Goal: Use online tool/utility: Utilize a website feature to perform a specific function

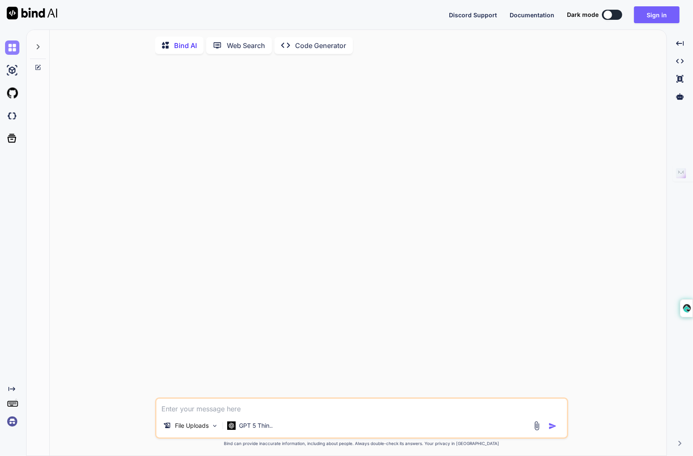
click at [13, 44] on img at bounding box center [12, 47] width 14 height 14
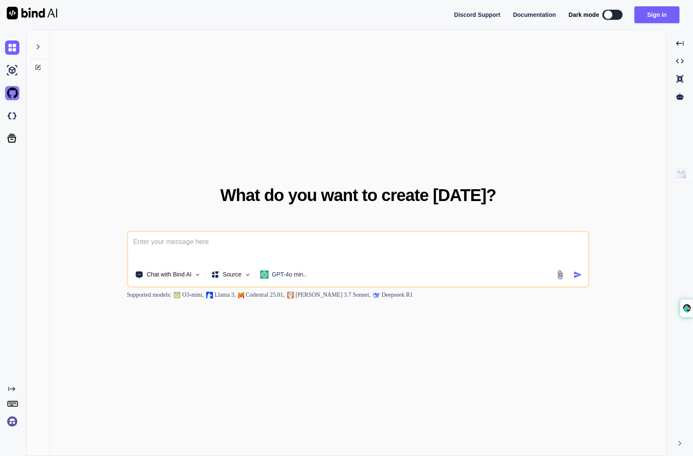
click at [10, 96] on img at bounding box center [12, 93] width 14 height 14
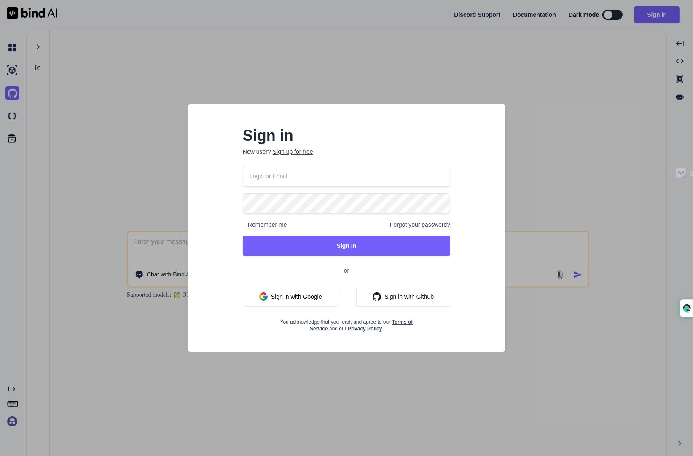
click at [334, 175] on input "email" at bounding box center [346, 176] width 207 height 21
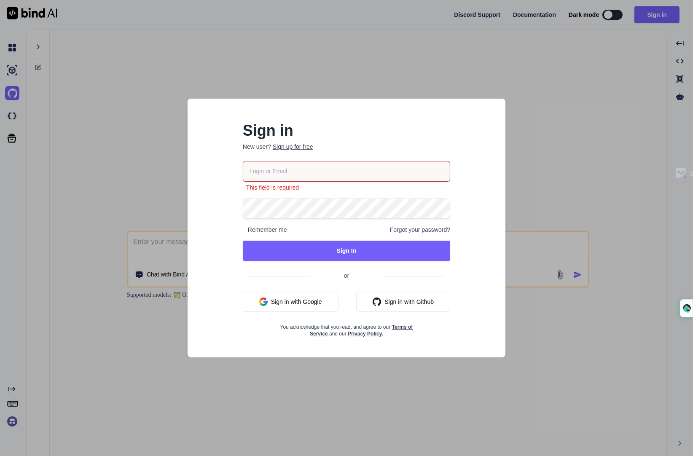
type input "[PERSON_NAME][EMAIL_ADDRESS][PERSON_NAME][DOMAIN_NAME]"
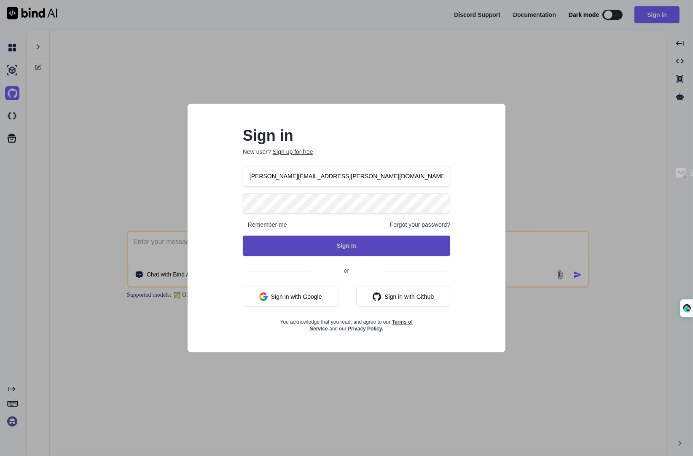
click at [306, 250] on button "Sign In" at bounding box center [346, 246] width 207 height 20
click at [373, 245] on button "Sign In" at bounding box center [346, 246] width 207 height 20
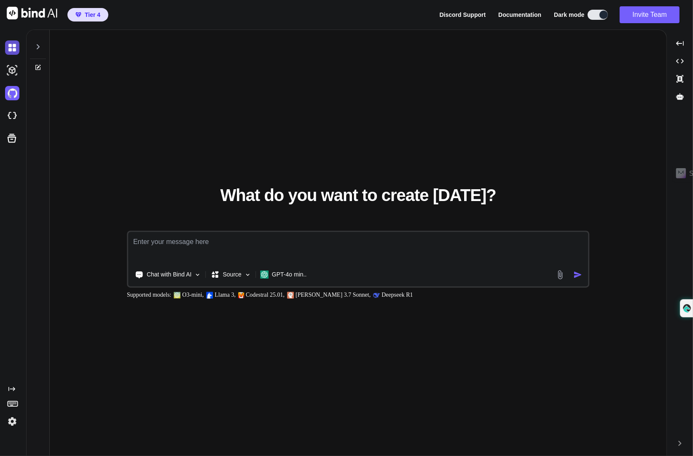
click at [15, 49] on img at bounding box center [12, 47] width 14 height 14
click at [13, 48] on img at bounding box center [12, 47] width 14 height 14
click at [35, 46] on div at bounding box center [38, 44] width 16 height 29
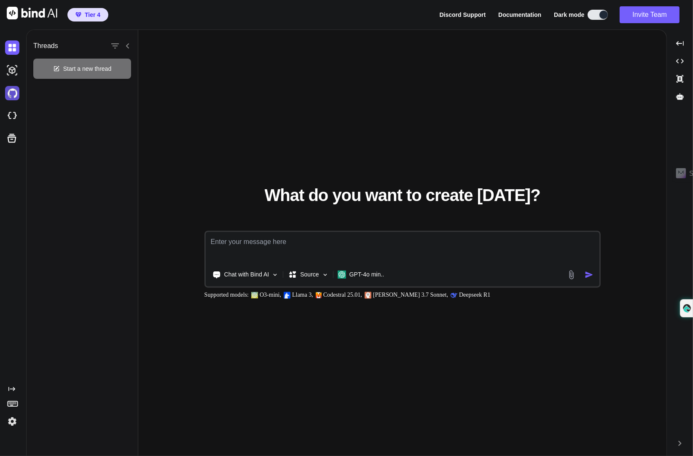
click at [17, 94] on img at bounding box center [12, 93] width 14 height 14
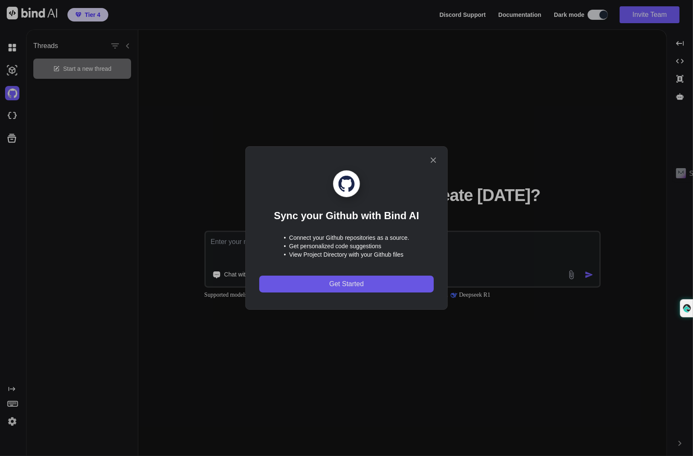
click at [324, 289] on button "Get Started" at bounding box center [346, 284] width 175 height 17
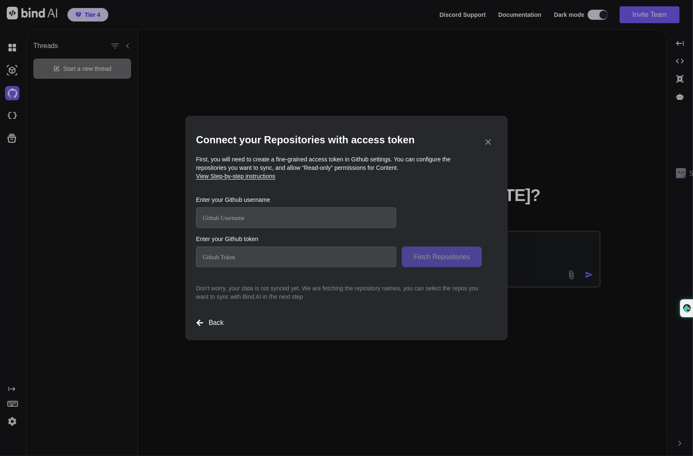
click at [307, 216] on input "text" at bounding box center [296, 217] width 200 height 21
click at [307, 215] on input "text" at bounding box center [296, 217] width 200 height 21
type textarea "x"
click at [305, 220] on input "text" at bounding box center [296, 217] width 200 height 21
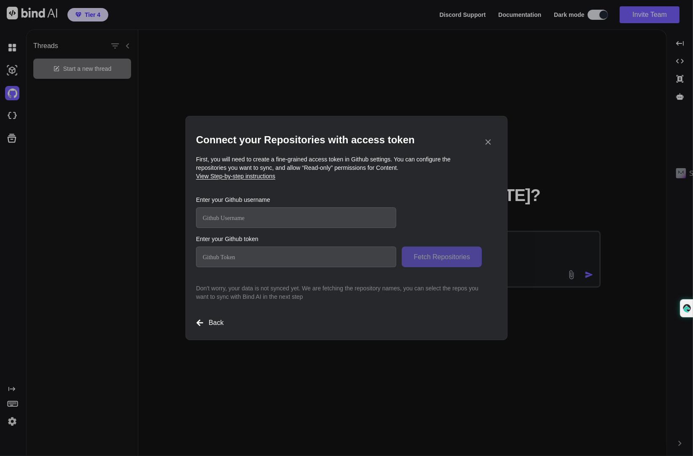
paste input "Chrisp671"
type input "Chrisp671"
click at [310, 236] on h3 "Enter your Github token" at bounding box center [346, 239] width 301 height 8
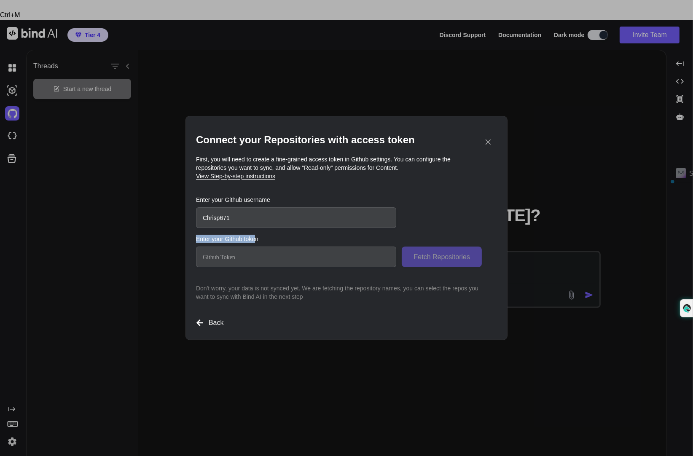
drag, startPoint x: 256, startPoint y: 240, endPoint x: 195, endPoint y: 240, distance: 60.7
click at [195, 240] on div "Connect your Repositories with access token First, you will need to create a fi…" at bounding box center [347, 228] width 322 height 224
click at [268, 237] on h3 "Enter your Github token" at bounding box center [346, 239] width 301 height 8
drag, startPoint x: 268, startPoint y: 239, endPoint x: 190, endPoint y: 240, distance: 78.0
click at [190, 240] on div "Connect your Repositories with access token First, you will need to create a fi…" at bounding box center [347, 228] width 322 height 224
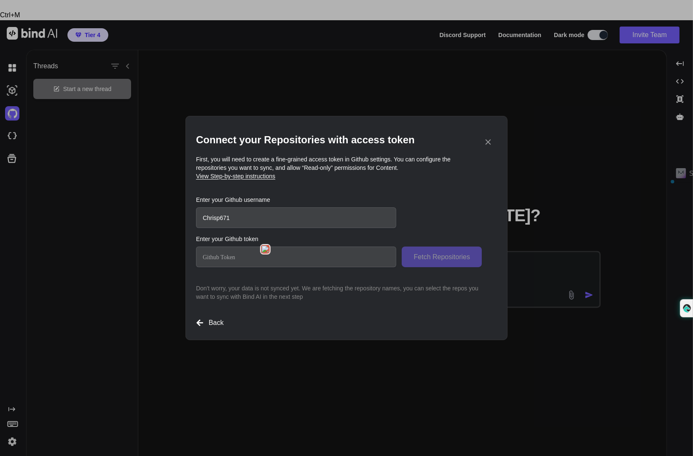
click at [250, 176] on span "View Step-by-step instructions" at bounding box center [235, 176] width 79 height 7
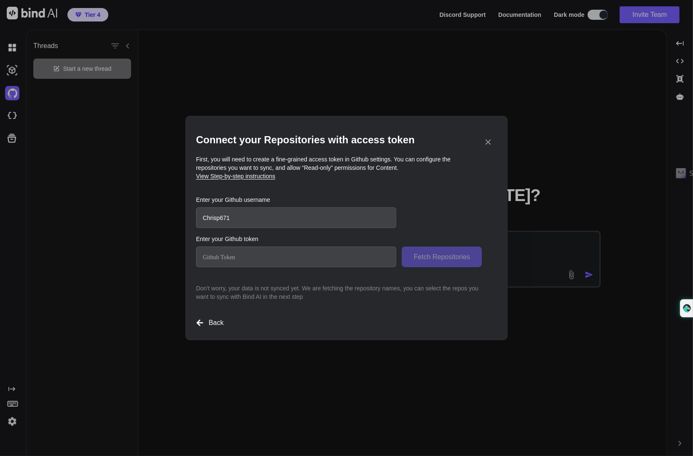
click at [338, 253] on input "text" at bounding box center [296, 257] width 200 height 21
click at [337, 251] on input "text" at bounding box center [296, 257] width 200 height 21
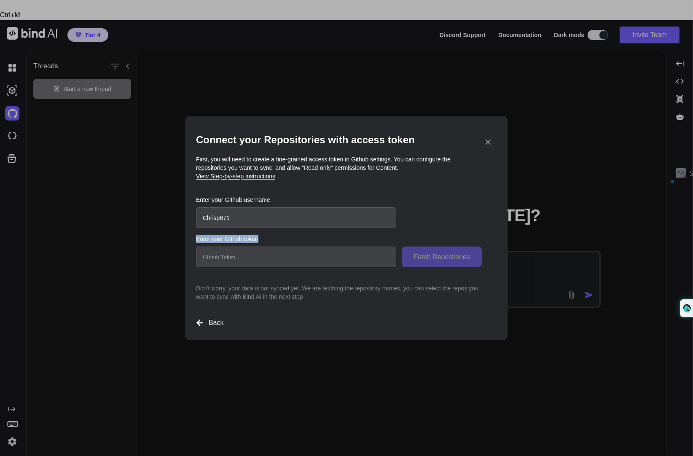
drag, startPoint x: 262, startPoint y: 239, endPoint x: 191, endPoint y: 235, distance: 70.5
click at [191, 235] on div "Connect your Repositories with access token First, you will need to create a fi…" at bounding box center [347, 228] width 322 height 224
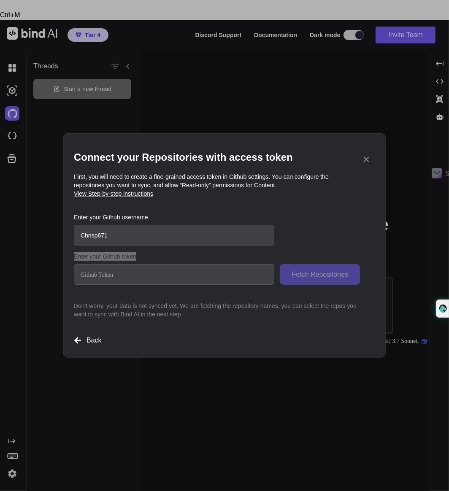
type textarea "x"
click at [194, 276] on input "text" at bounding box center [174, 274] width 200 height 21
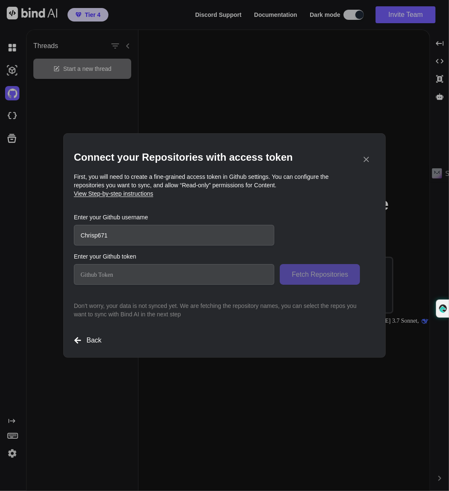
paste input "github_pat_11BNPMF2I0m4t6l84DxSsb_Ct2EZGlQJXRUPYENMPNcBSsk0xO1OnyzfRt3tNO3ZoRJT…"
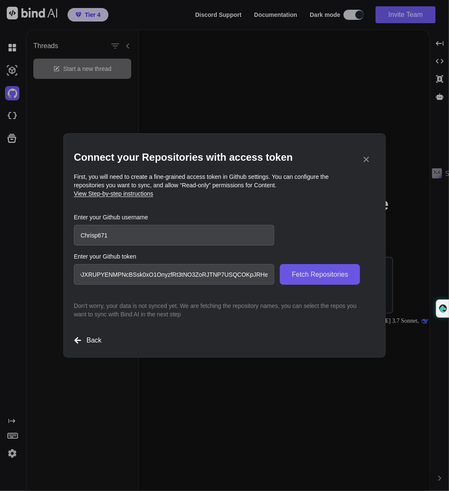
type input "github_pat_11BNPMF2I0m4t6l84DxSsb_Ct2EZGlQJXRUPYENMPNcBSsk0xO1OnyzfRt3tNO3ZoRJT…"
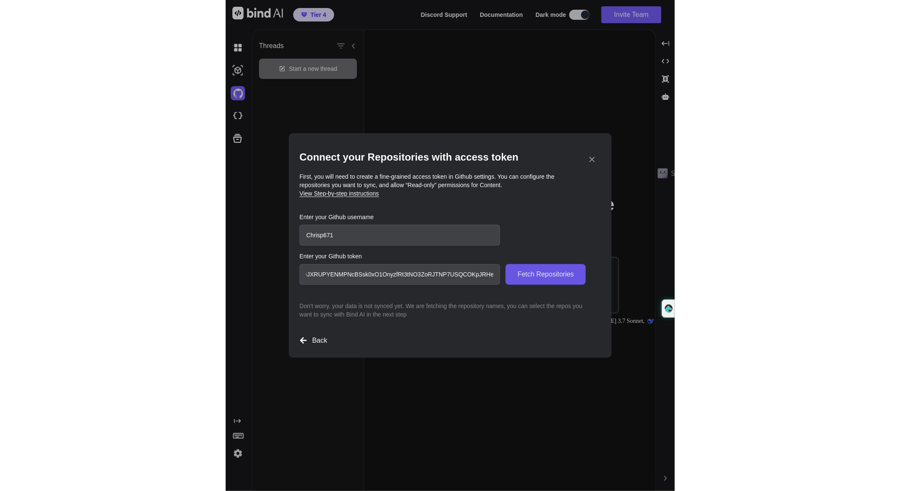
scroll to position [0, 0]
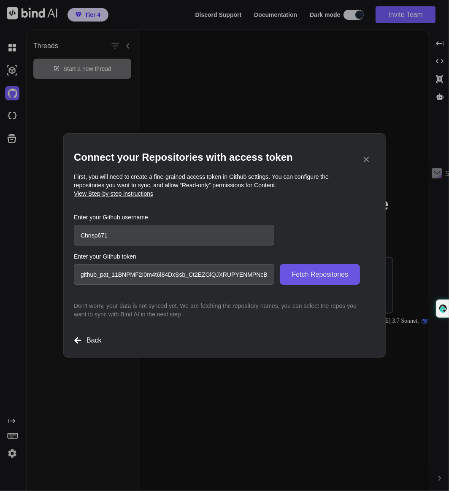
click at [314, 275] on span "Fetch Repositories" at bounding box center [320, 274] width 56 height 10
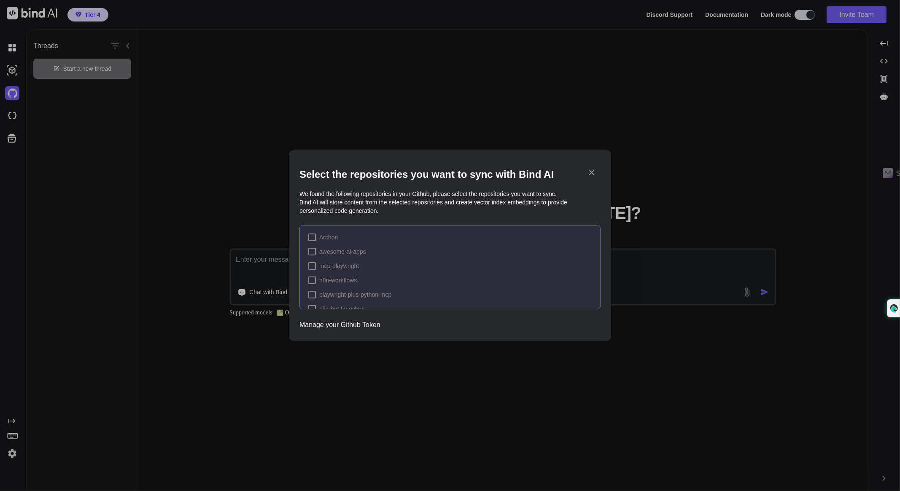
click at [316, 239] on div "Archon" at bounding box center [323, 237] width 30 height 8
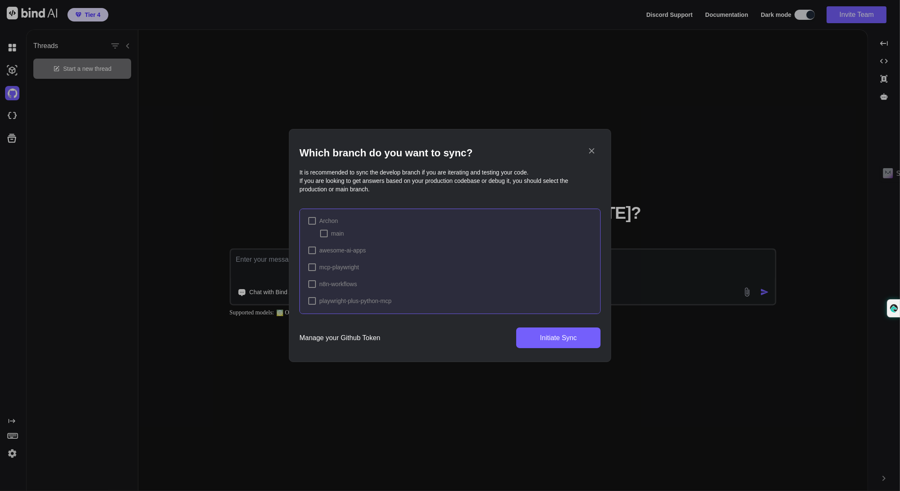
click at [312, 218] on div at bounding box center [312, 221] width 8 height 8
click at [310, 234] on div at bounding box center [312, 238] width 8 height 8
click at [310, 266] on div at bounding box center [312, 268] width 8 height 8
click at [315, 296] on div at bounding box center [312, 297] width 8 height 8
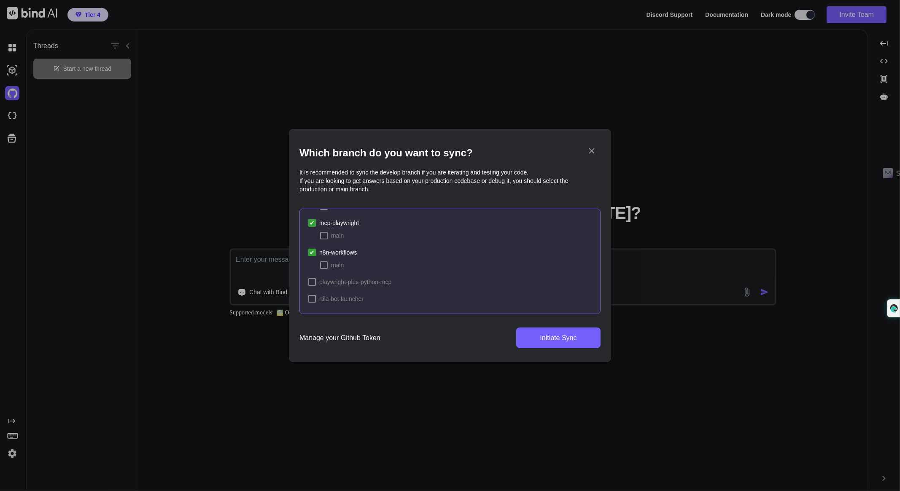
click at [311, 281] on div at bounding box center [312, 282] width 8 height 8
click at [312, 295] on div at bounding box center [312, 299] width 8 height 8
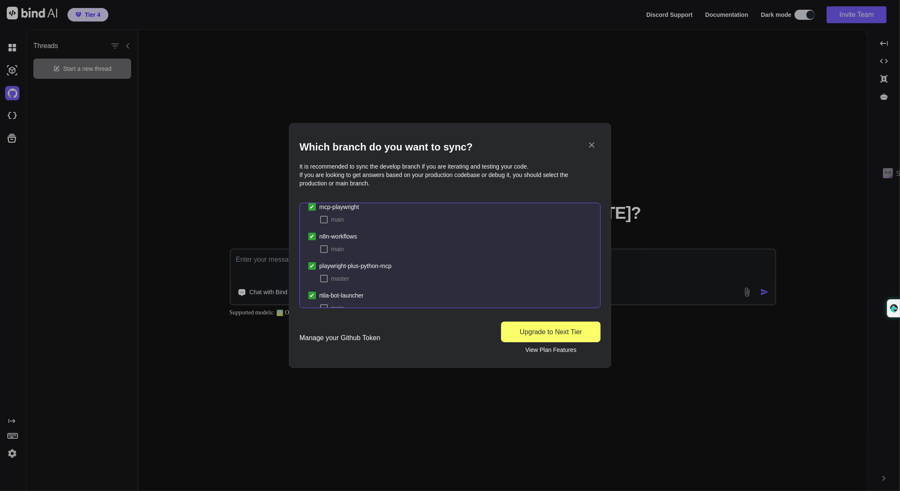
scroll to position [70, 0]
click at [310, 277] on span "✔" at bounding box center [312, 280] width 5 height 8
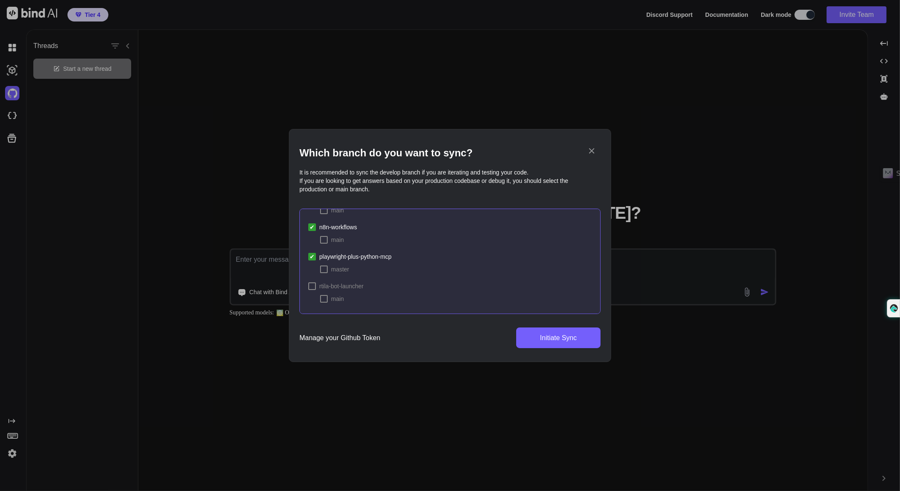
click at [314, 256] on span "✔" at bounding box center [312, 257] width 5 height 8
click at [310, 296] on span "✔" at bounding box center [312, 297] width 5 height 8
click at [315, 218] on div "✔" at bounding box center [312, 221] width 8 height 8
click at [312, 234] on span "✔" at bounding box center [312, 238] width 5 height 8
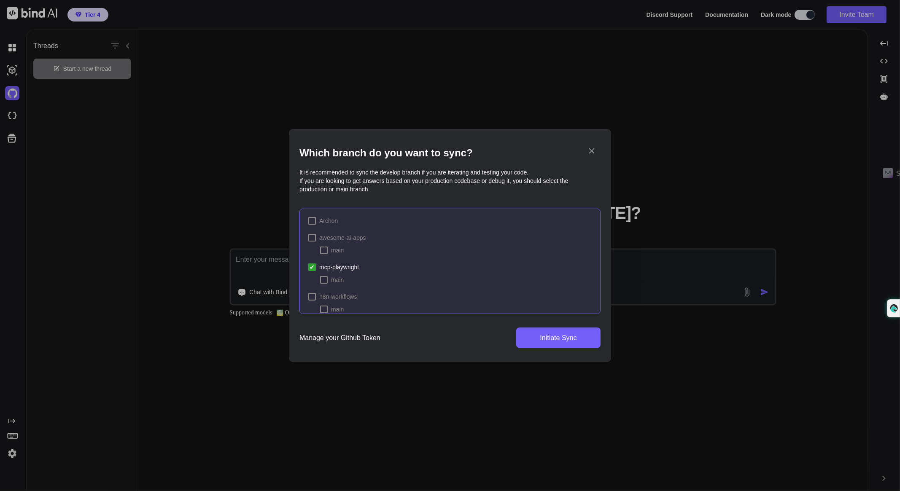
click at [310, 266] on span "✔" at bounding box center [312, 267] width 5 height 8
click at [313, 255] on div at bounding box center [312, 257] width 8 height 8
click at [356, 266] on span "playwright-plus-python-mcp" at bounding box center [355, 269] width 72 height 8
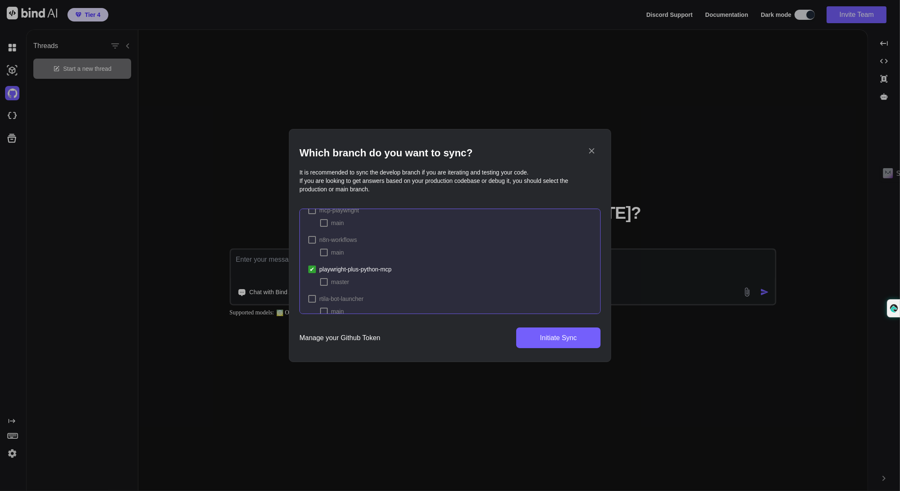
click at [325, 281] on div at bounding box center [324, 282] width 8 height 8
click at [323, 280] on span "✔" at bounding box center [323, 282] width 5 height 8
click at [313, 269] on div at bounding box center [312, 270] width 8 height 8
click at [351, 266] on span "playwright-plus-python-mcp" at bounding box center [355, 269] width 72 height 8
click at [325, 280] on div at bounding box center [324, 282] width 8 height 8
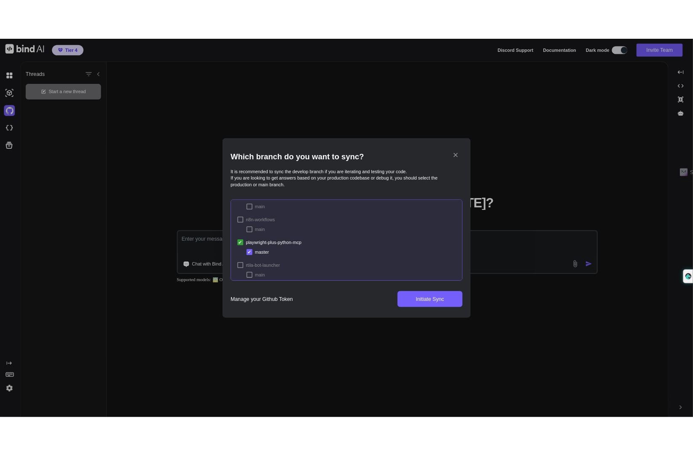
scroll to position [70, 0]
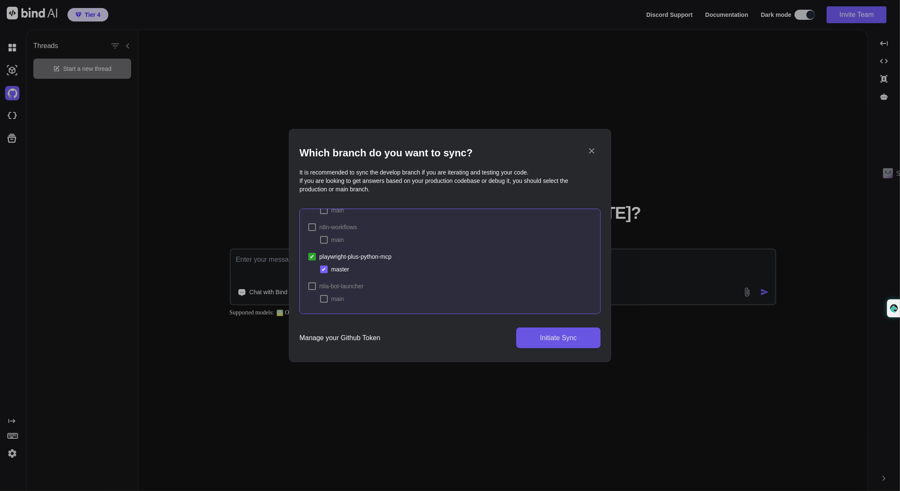
click at [553, 341] on span "Initiate Sync" at bounding box center [558, 338] width 37 height 10
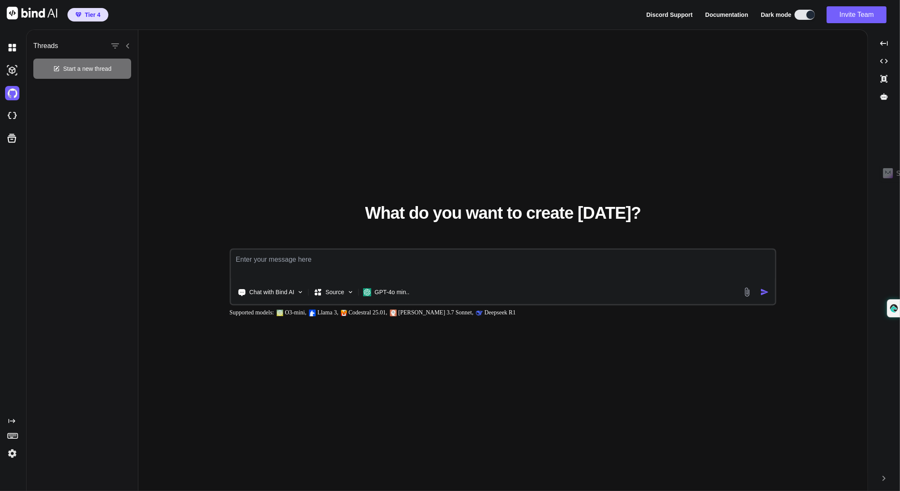
type textarea "x"
